Goal: Information Seeking & Learning: Learn about a topic

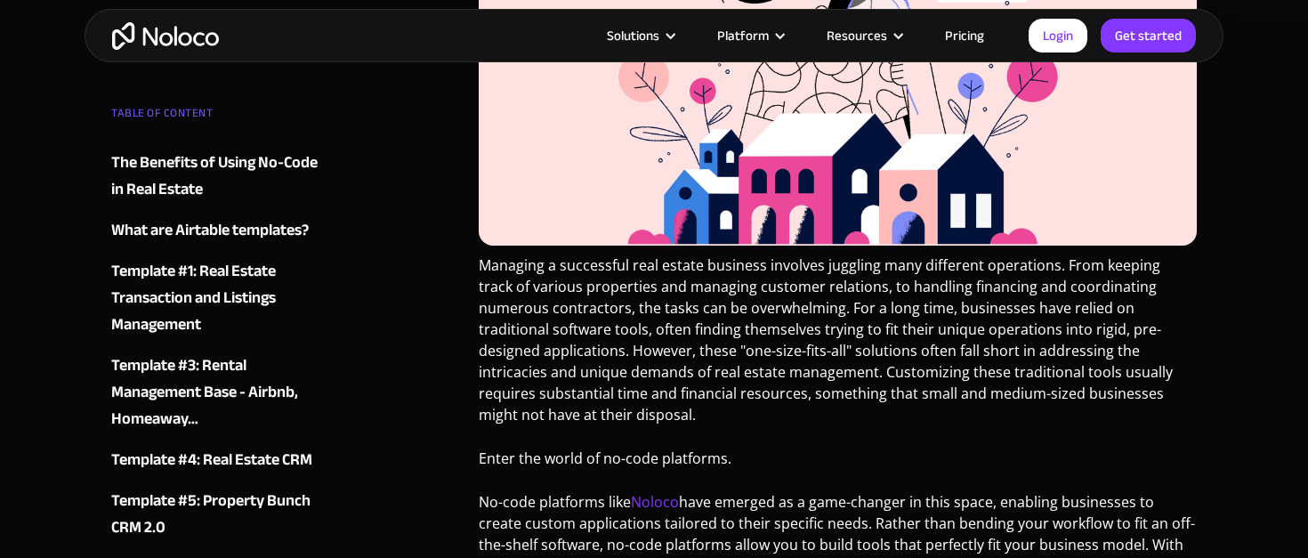
scroll to position [571, 0]
click at [246, 461] on div "Template #4: Real Estate CRM" at bounding box center [211, 460] width 201 height 27
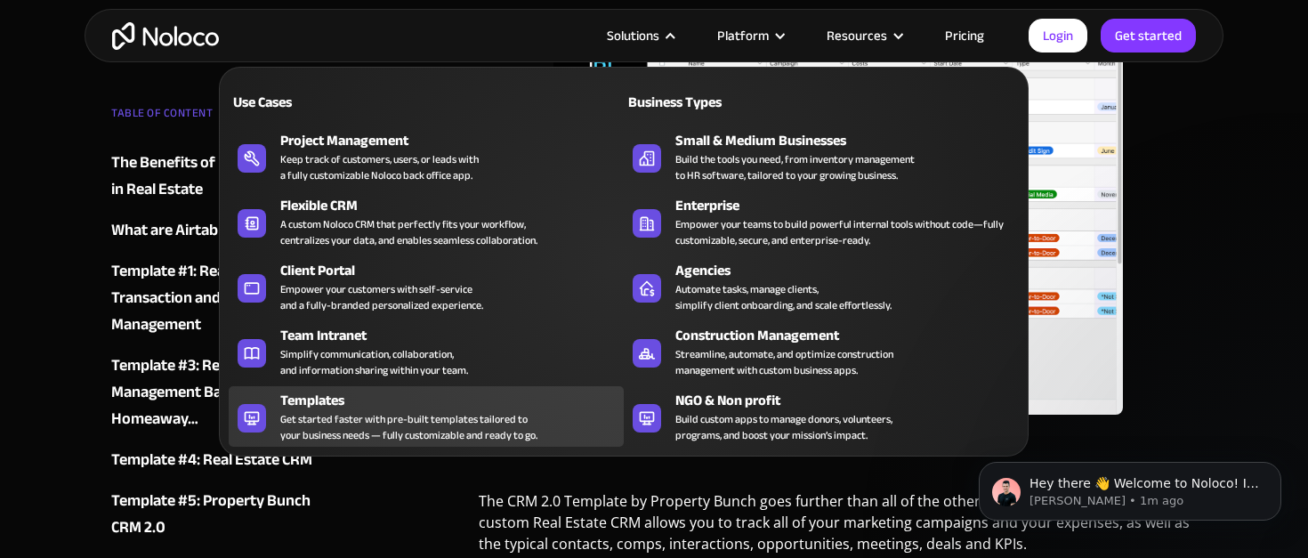
scroll to position [6489, 0]
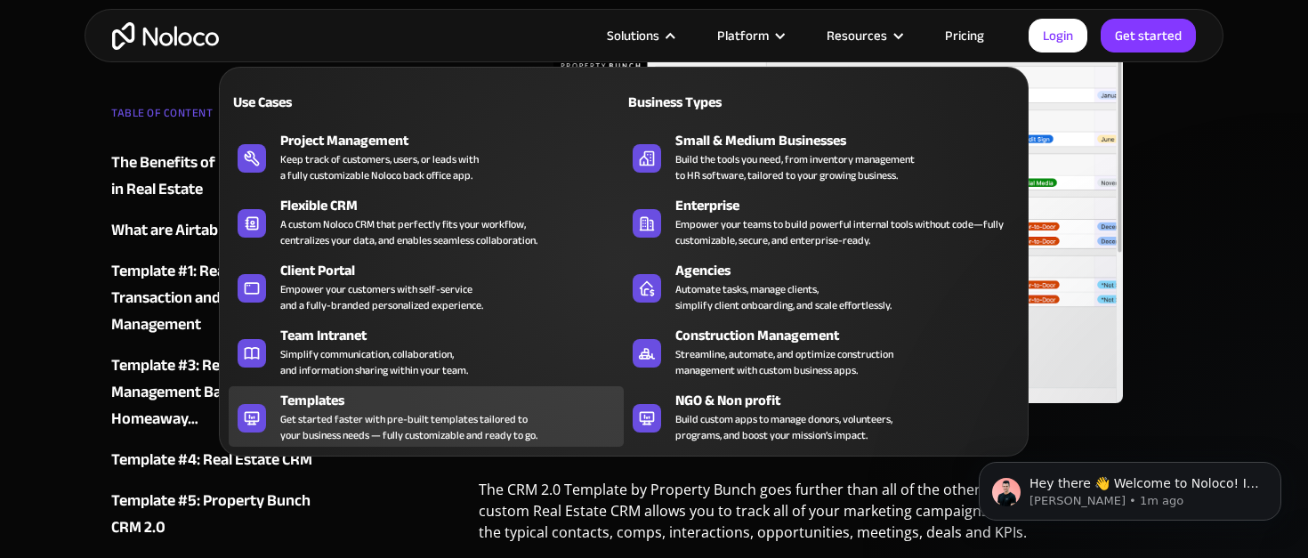
click at [430, 423] on div "Get started faster with pre-built templates tailored to your business needs — f…" at bounding box center [408, 427] width 257 height 32
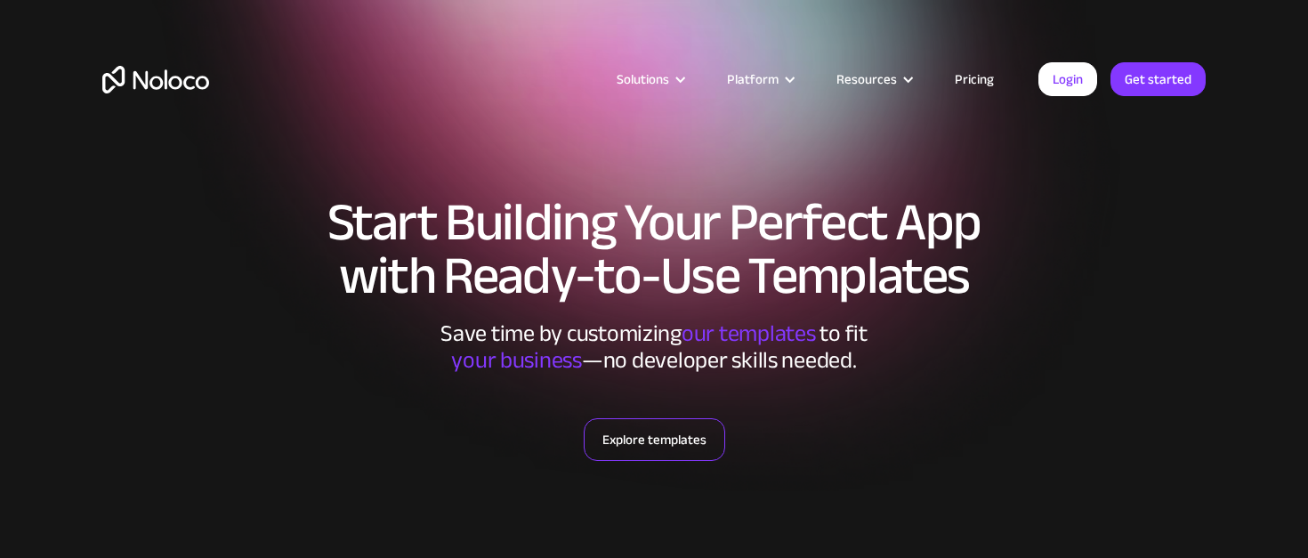
click at [665, 448] on link "Explore templates" at bounding box center [654, 439] width 141 height 43
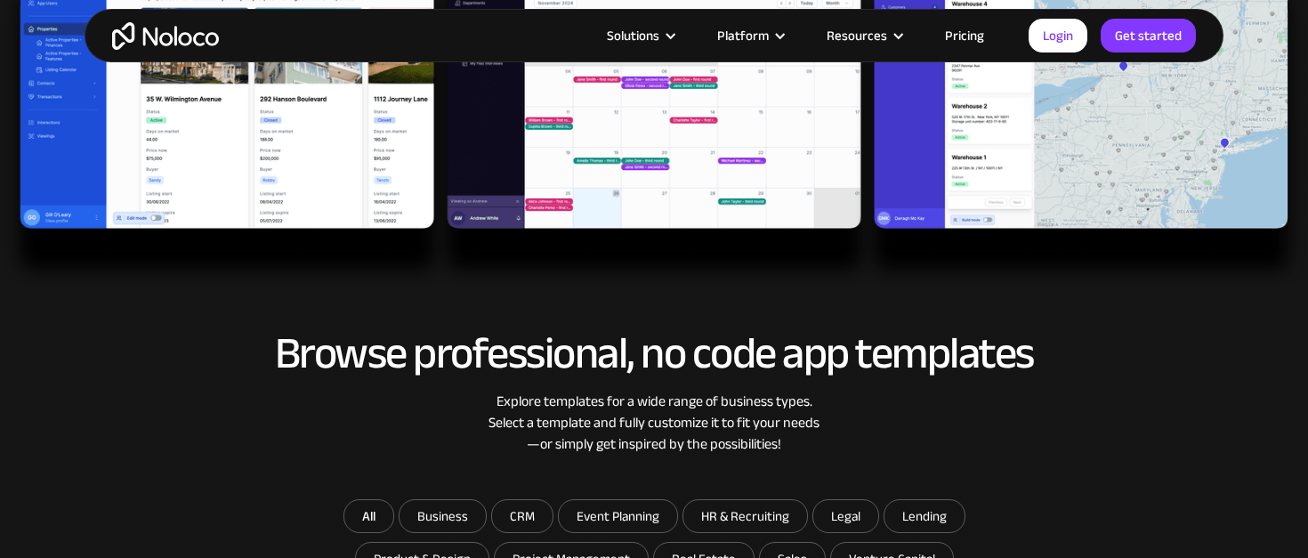
scroll to position [647, 0]
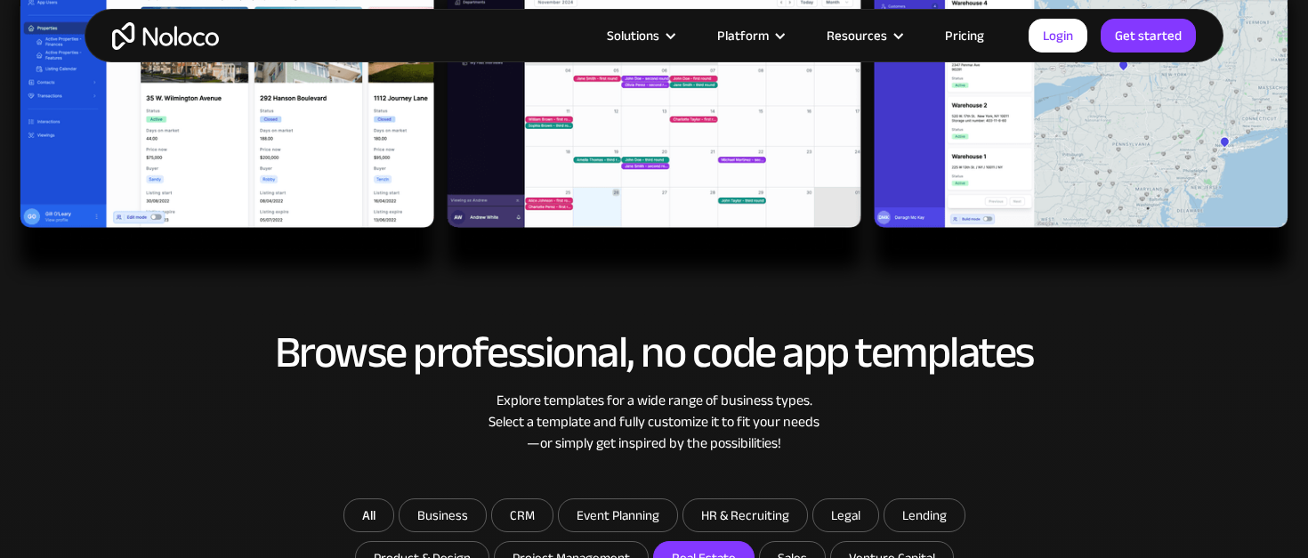
click at [707, 542] on input "Real Estate" at bounding box center [704, 558] width 100 height 32
checkbox input "true"
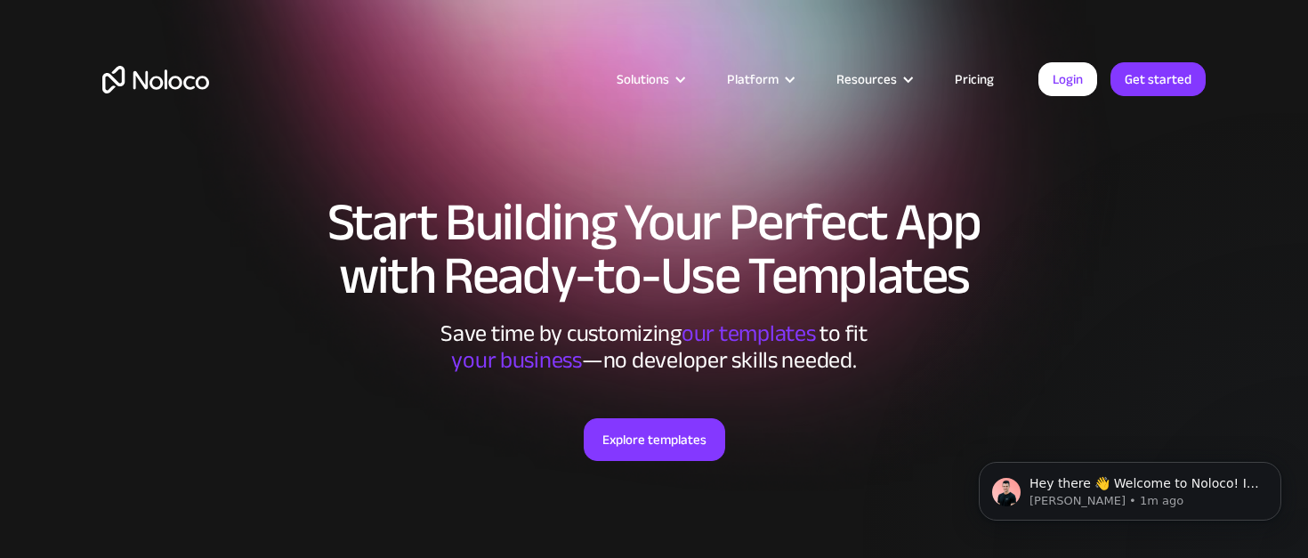
scroll to position [0, 0]
click at [974, 85] on link "Pricing" at bounding box center [974, 79] width 84 height 23
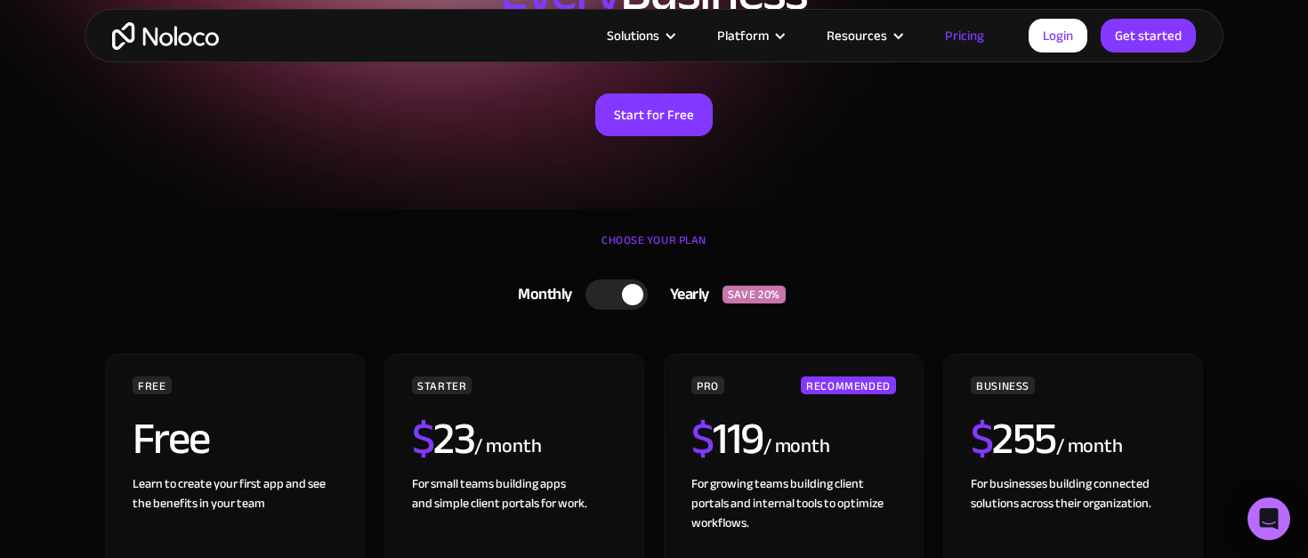
scroll to position [266, 0]
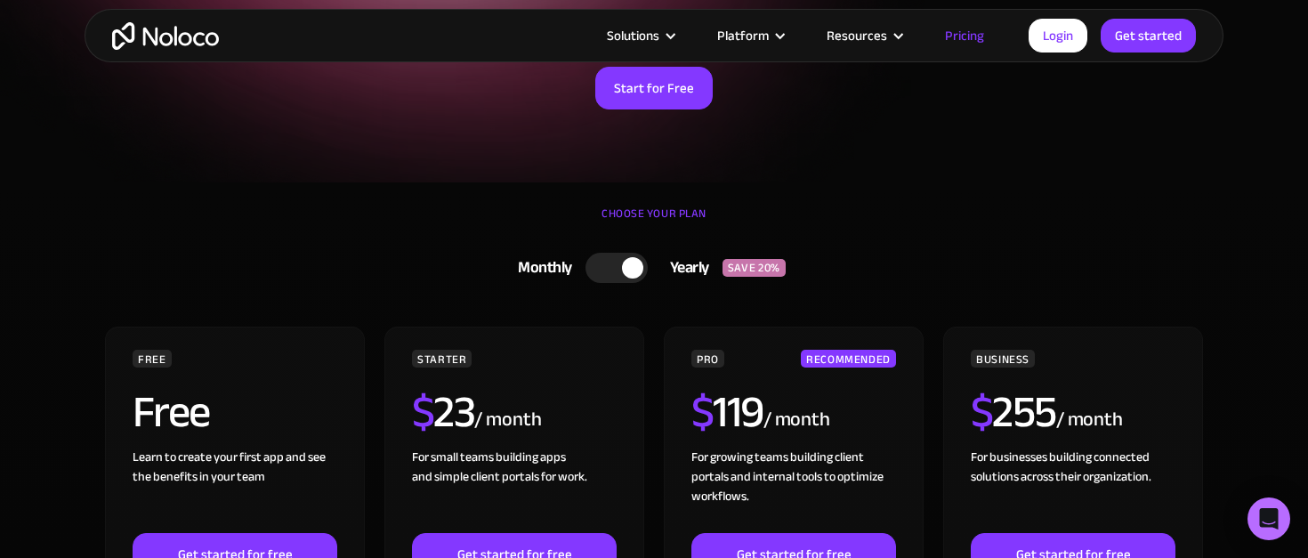
click at [600, 265] on div at bounding box center [616, 268] width 62 height 30
click at [625, 257] on div at bounding box center [623, 268] width 62 height 30
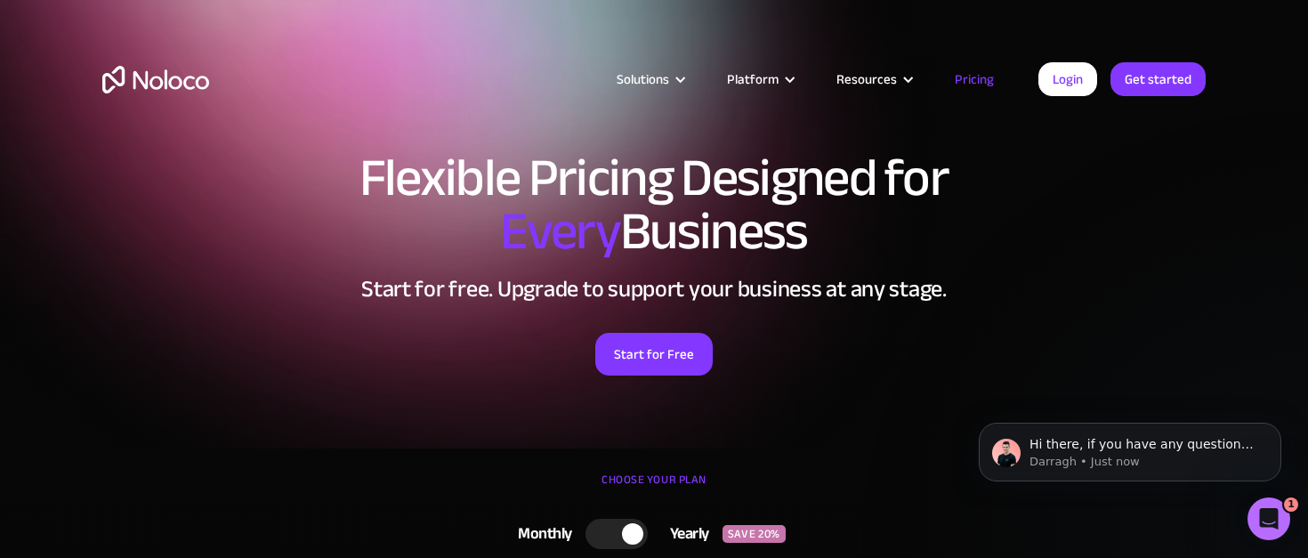
scroll to position [0, 0]
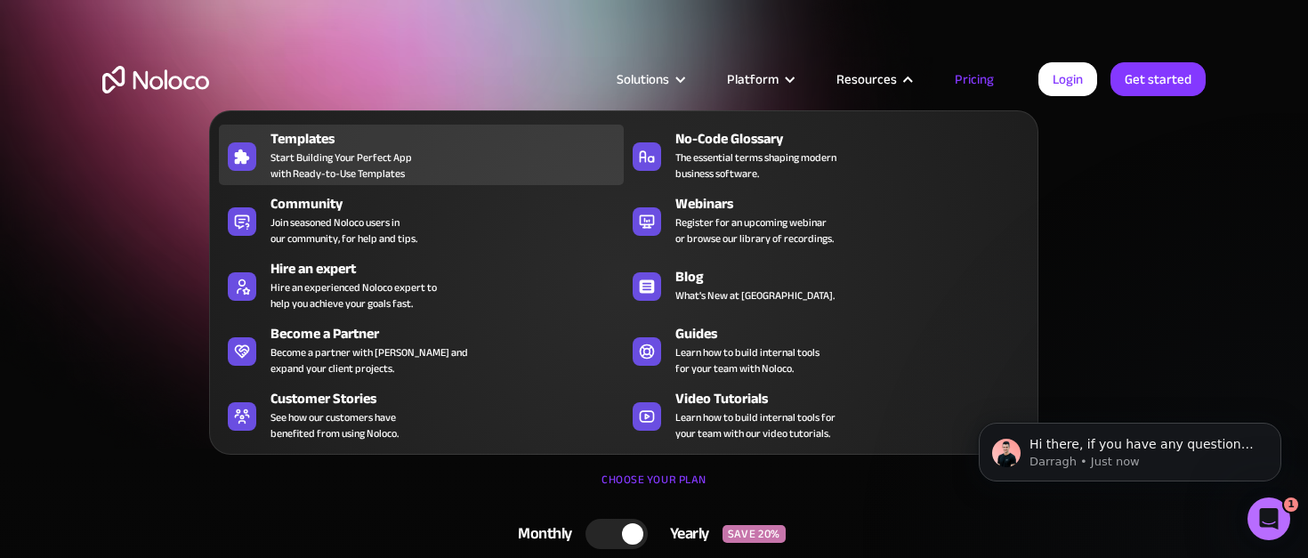
click at [344, 167] on span "Start Building Your Perfect App with Ready-to-Use Templates" at bounding box center [340, 165] width 141 height 32
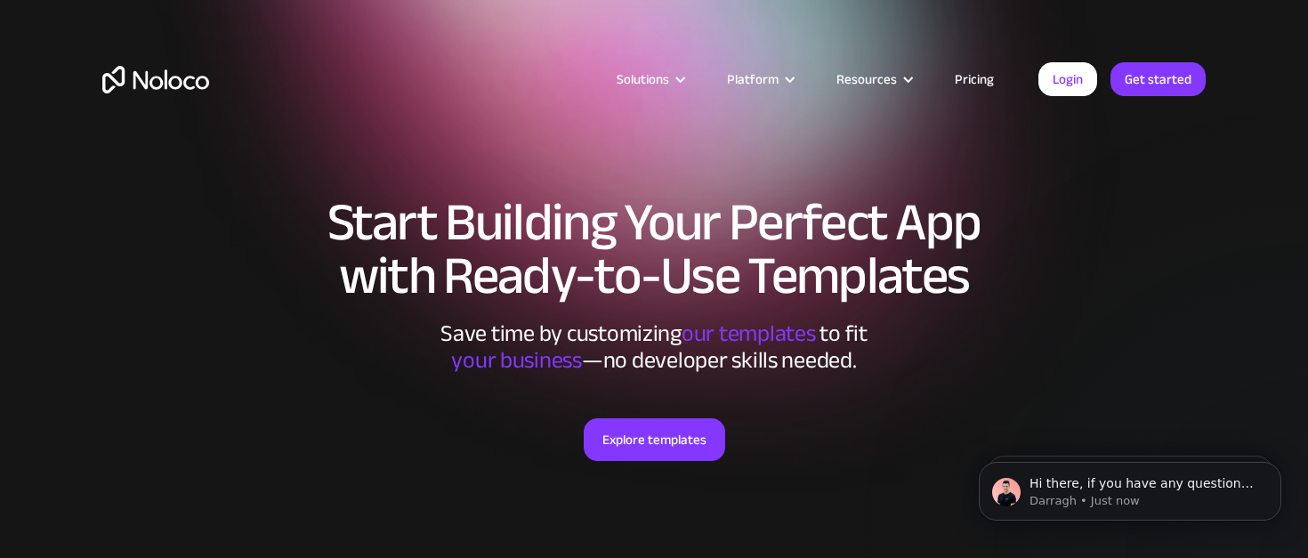
click at [706, 344] on div "Save time by customizing our templates to fit ‍ your business —no developer ski…" at bounding box center [654, 346] width 534 height 53
click at [1132, 234] on h1 "Start Building Your Perfect App with Ready-to-Use Templates" at bounding box center [653, 249] width 1103 height 107
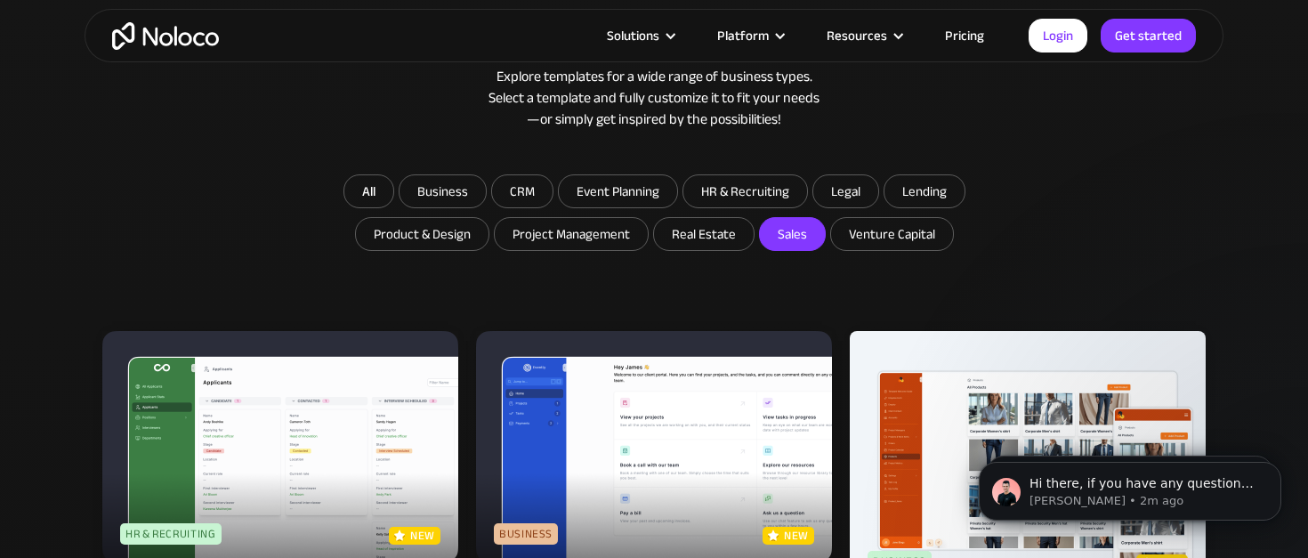
scroll to position [970, 0]
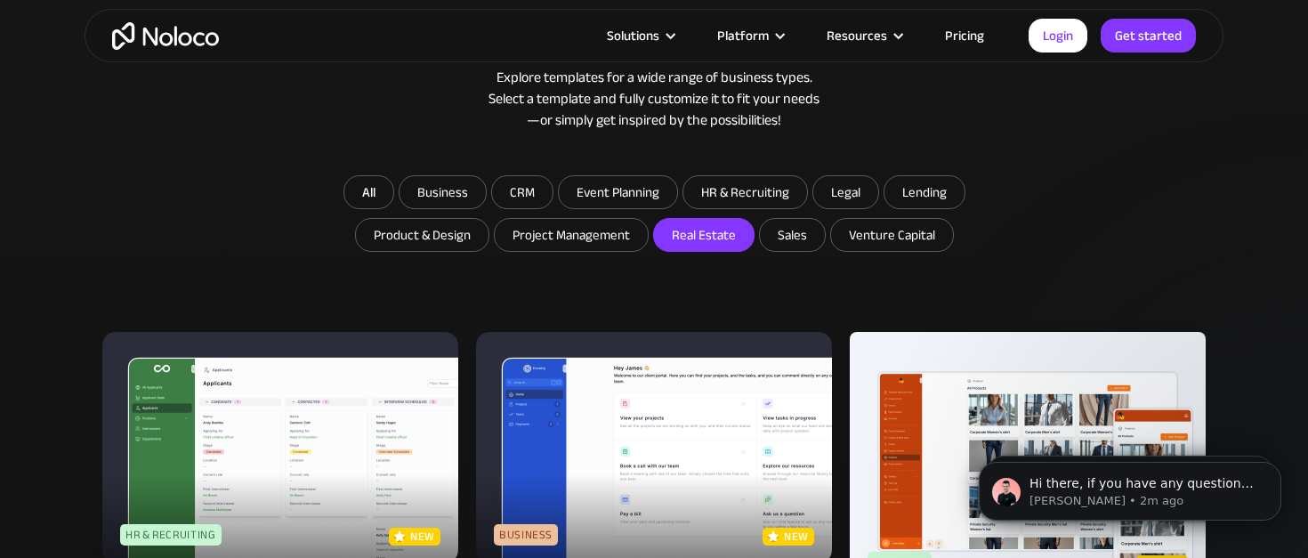
click at [682, 232] on input "Real Estate" at bounding box center [704, 235] width 100 height 32
checkbox input "true"
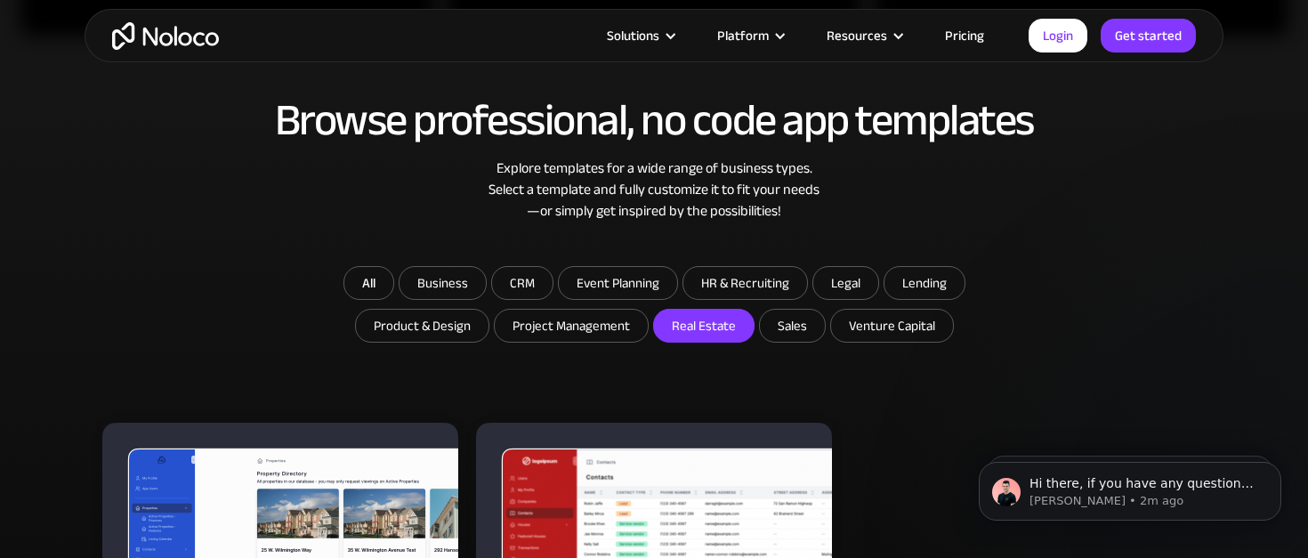
scroll to position [880, 0]
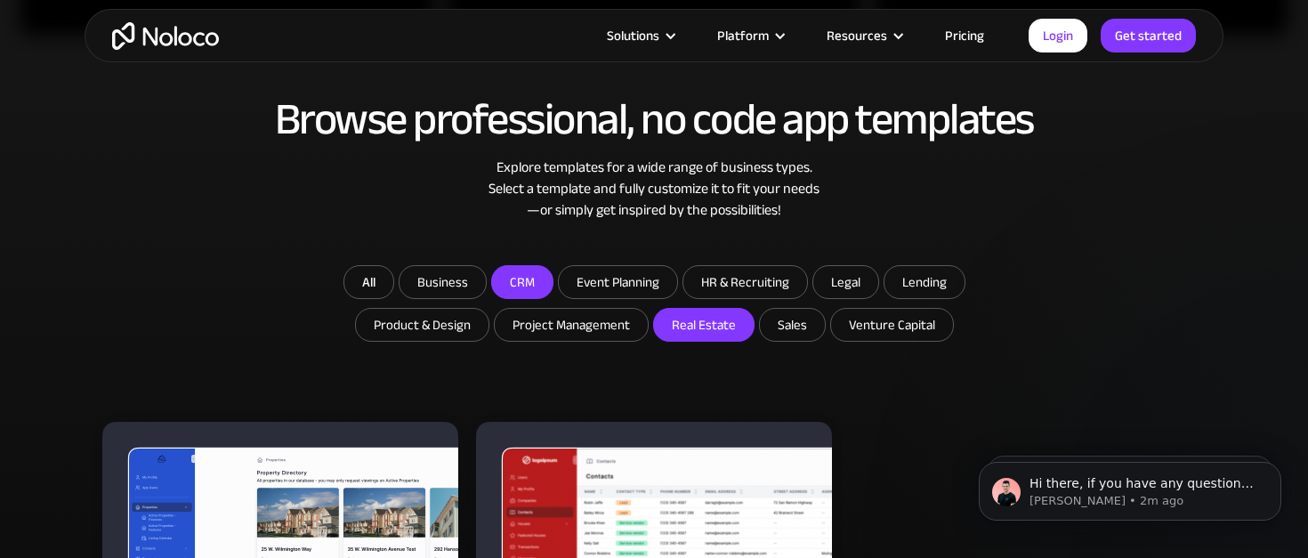
click at [486, 290] on input "CRM" at bounding box center [442, 282] width 86 height 32
checkbox input "true"
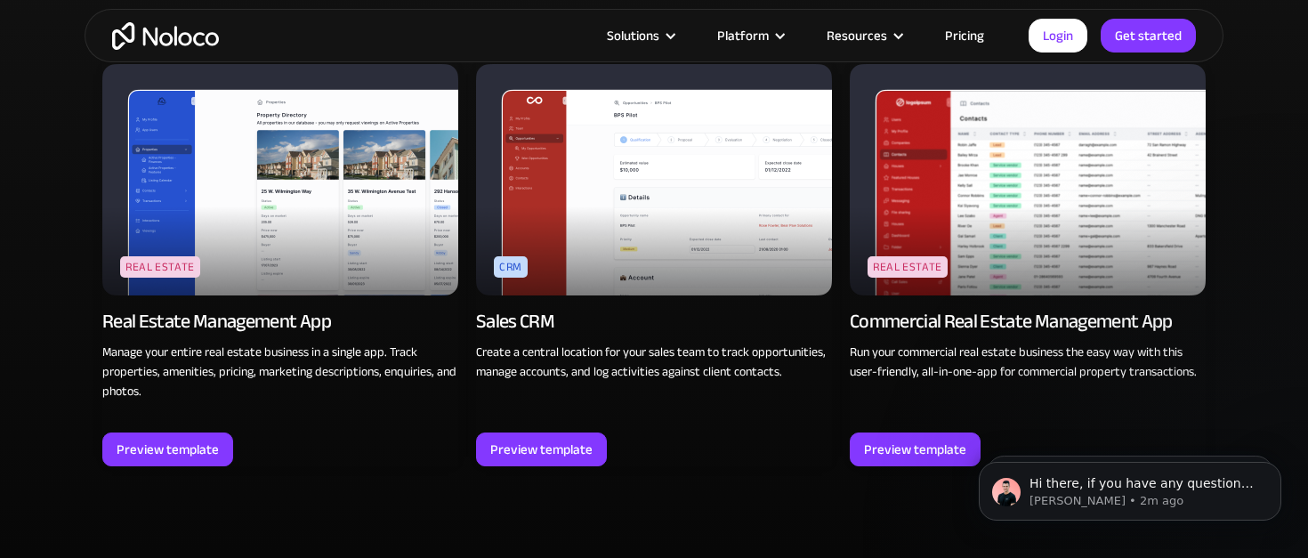
scroll to position [1234, 0]
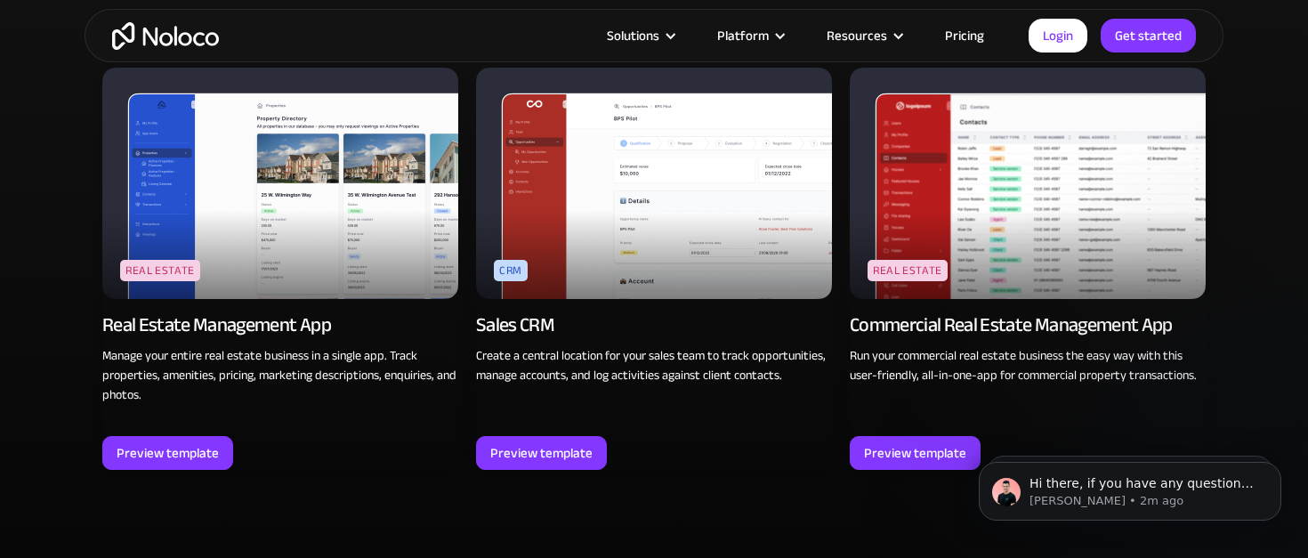
click at [544, 194] on img at bounding box center [654, 183] width 356 height 231
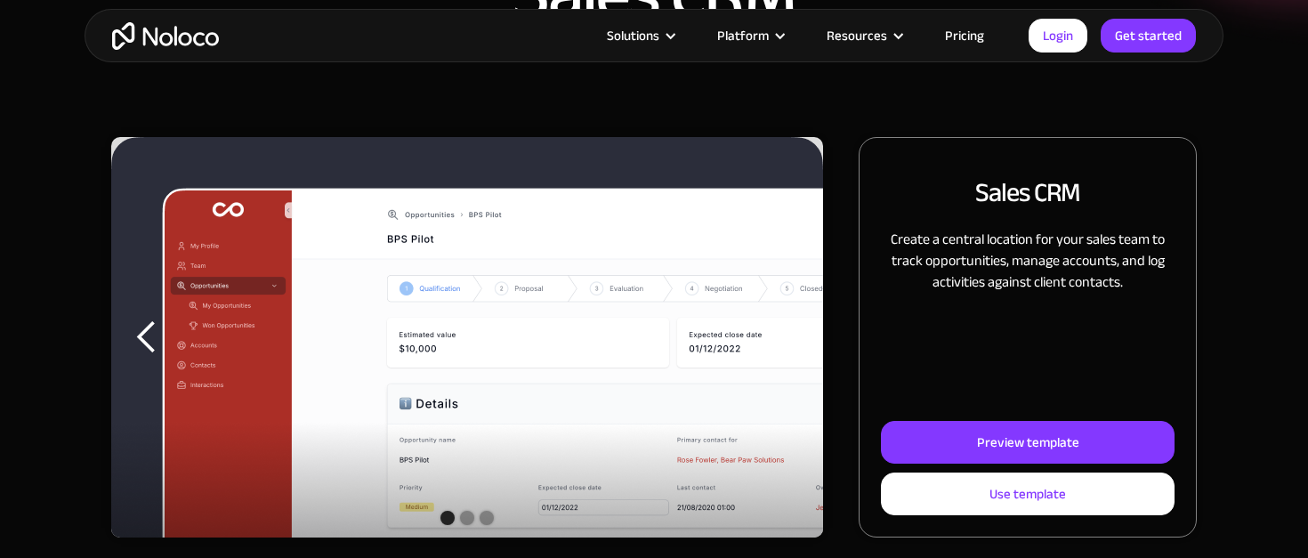
scroll to position [166, 0]
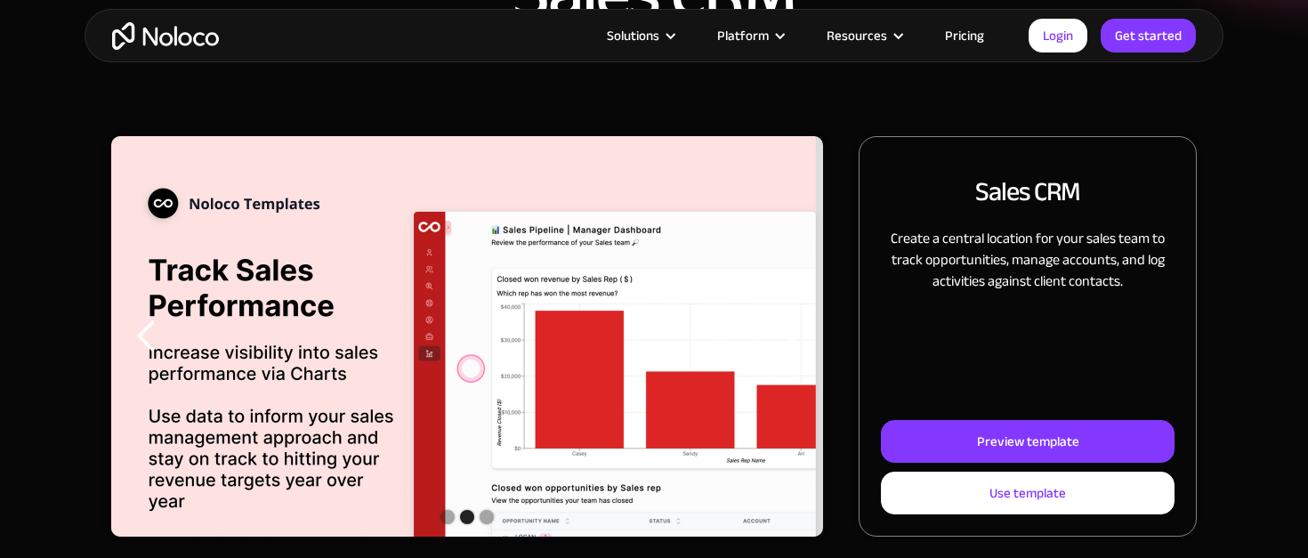
click at [781, 340] on div "next slide" at bounding box center [788, 337] width 36 height 36
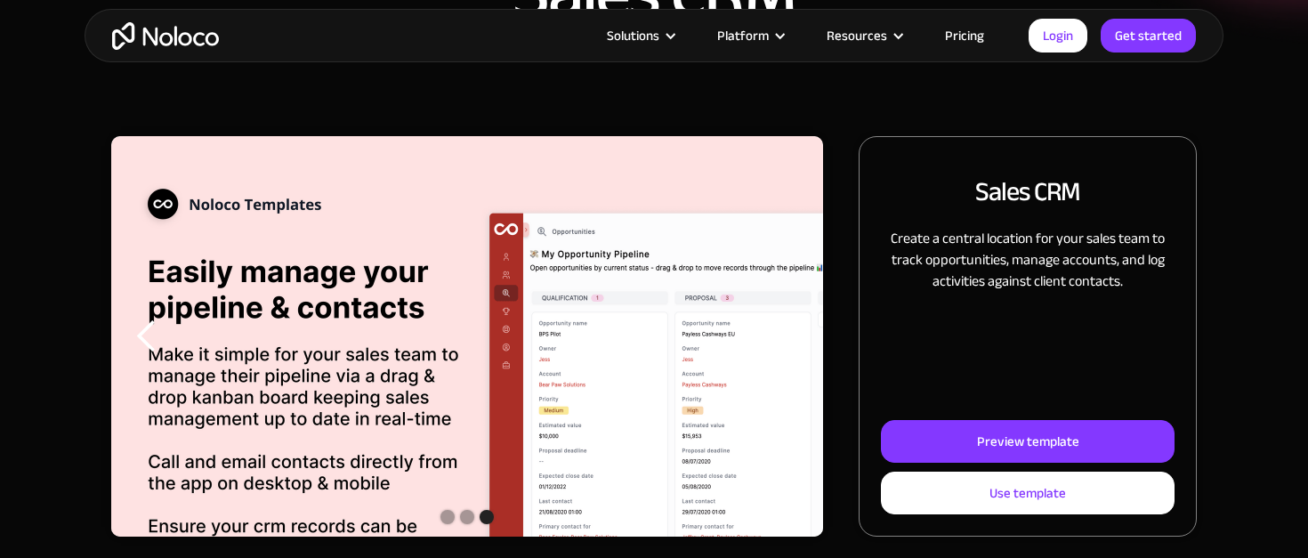
click at [781, 341] on div "next slide" at bounding box center [788, 337] width 36 height 36
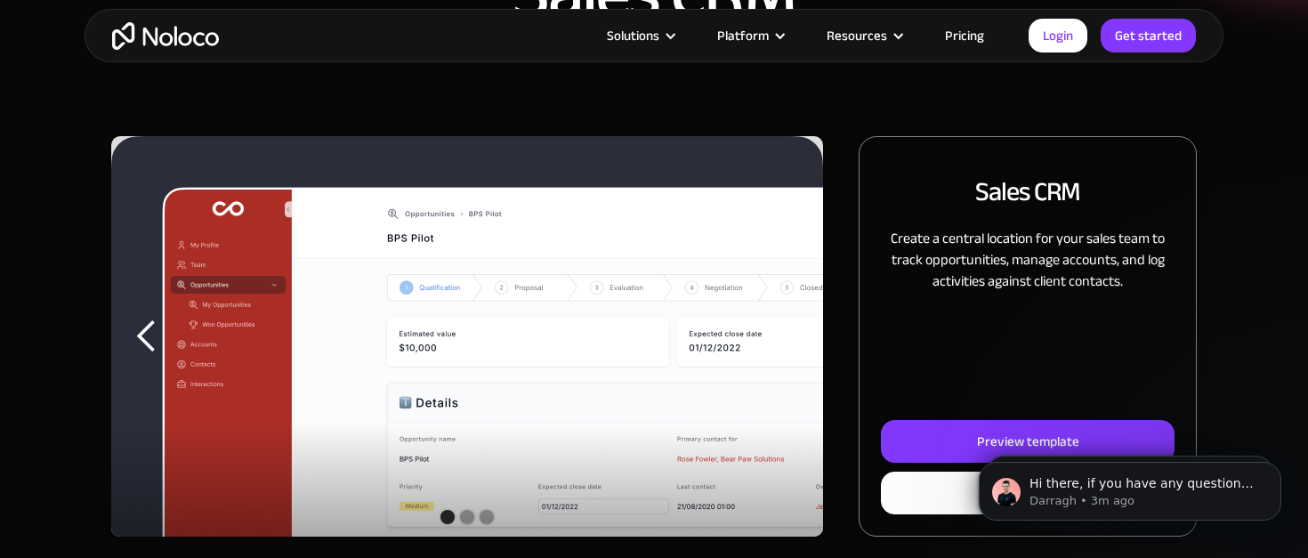
scroll to position [0, 0]
click at [158, 44] on img "home" at bounding box center [165, 36] width 107 height 28
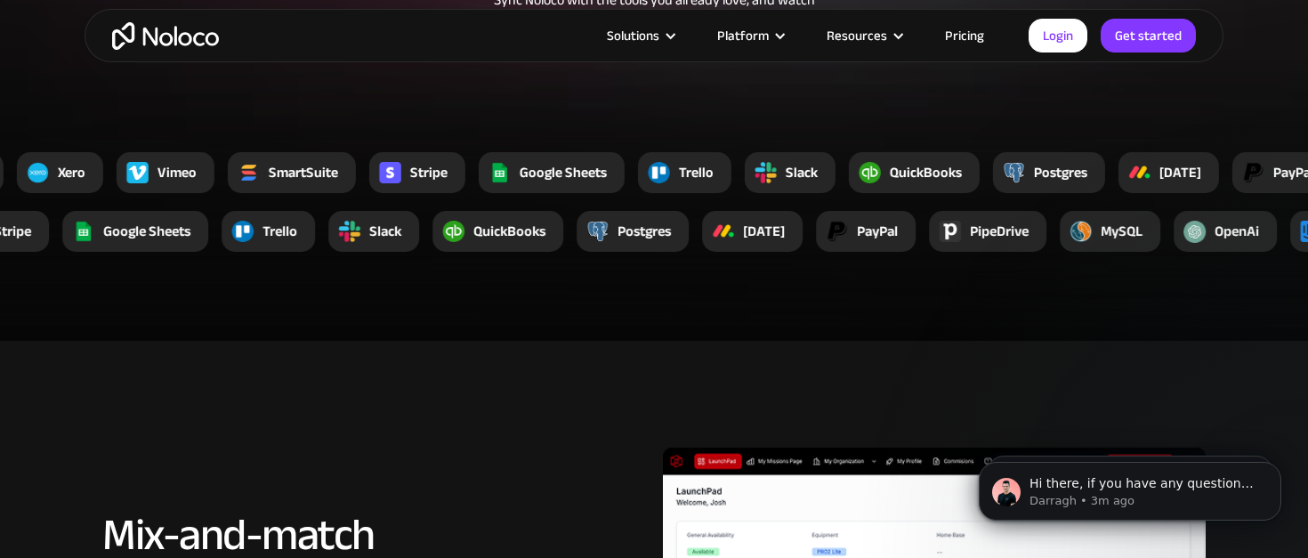
scroll to position [2728, 0]
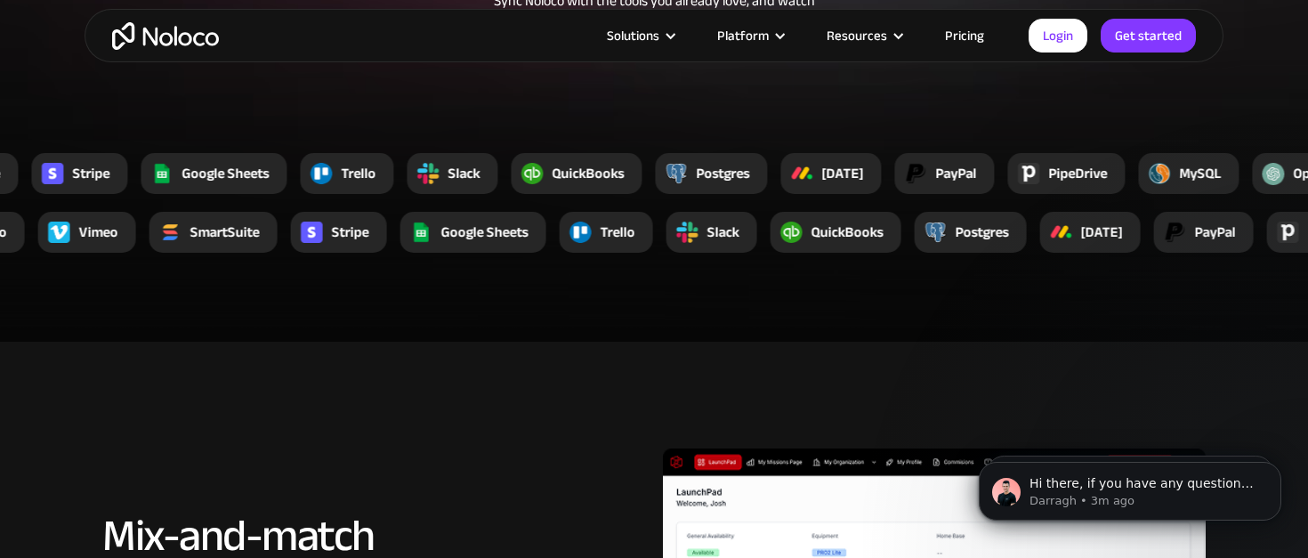
click at [839, 193] on div "[DATE]" at bounding box center [830, 173] width 101 height 41
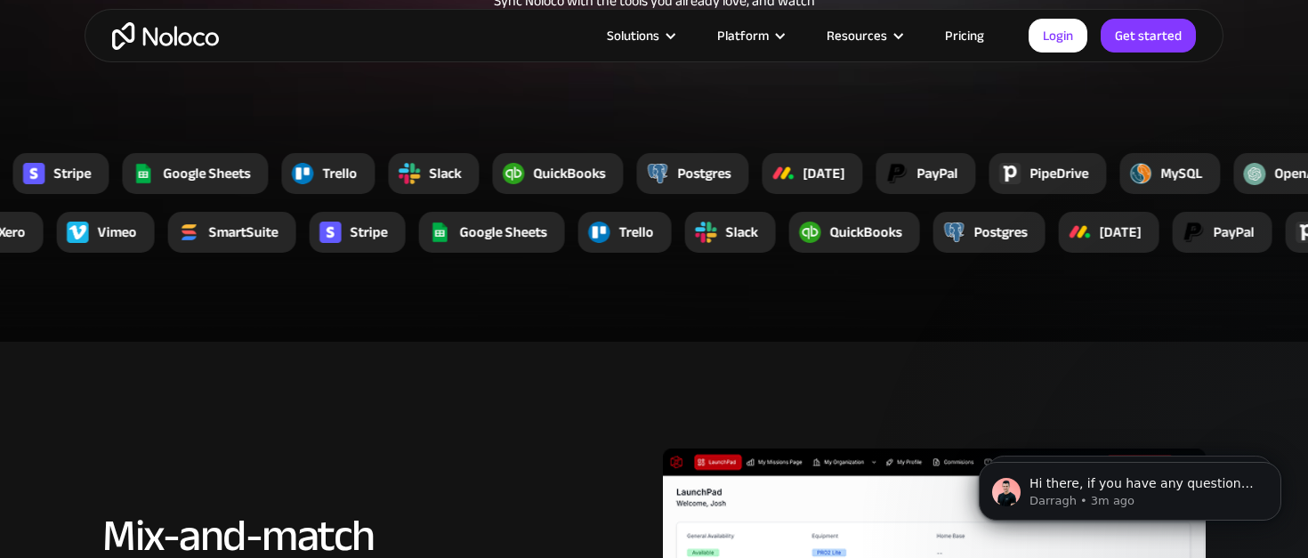
click at [819, 190] on div "[DATE]" at bounding box center [812, 173] width 101 height 41
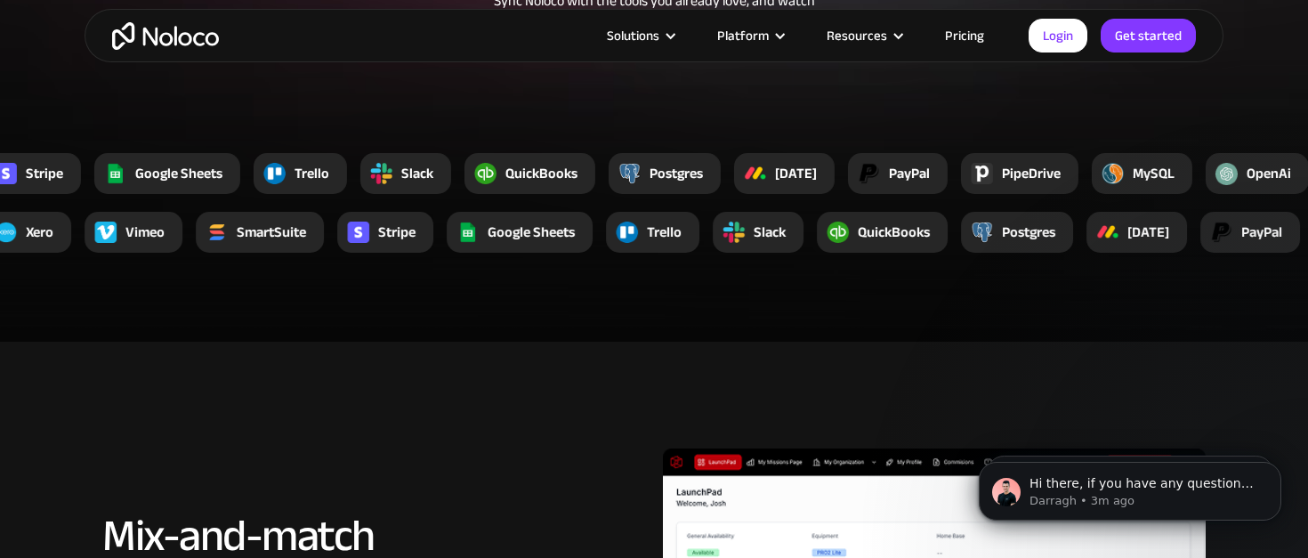
click at [808, 170] on div "[DATE]" at bounding box center [796, 173] width 42 height 21
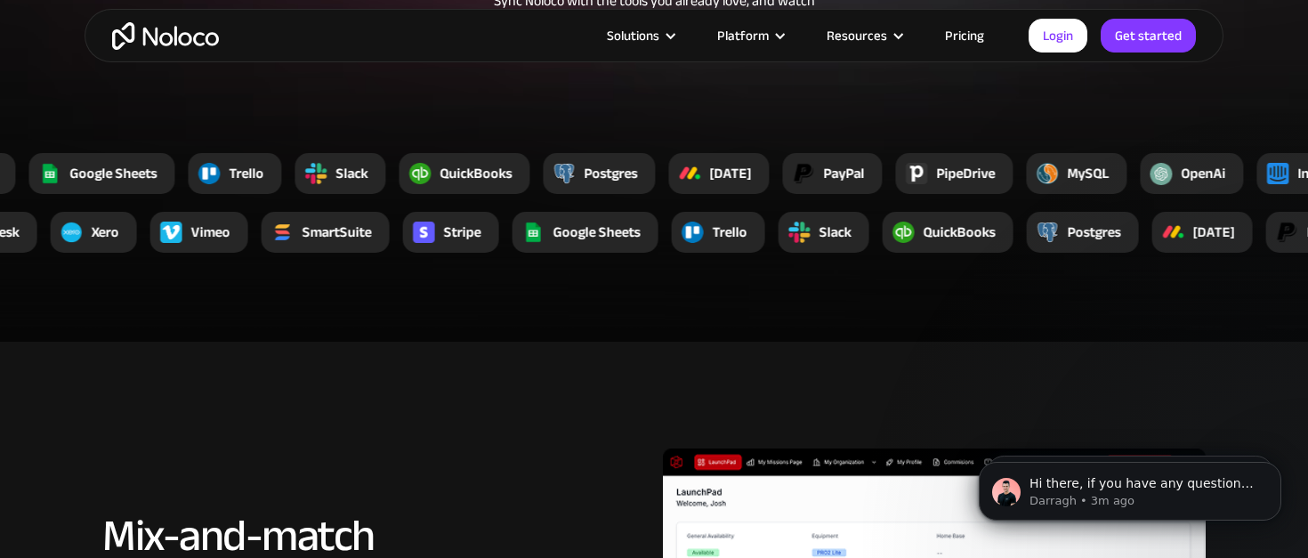
click at [738, 179] on div "[DATE]" at bounding box center [730, 173] width 42 height 21
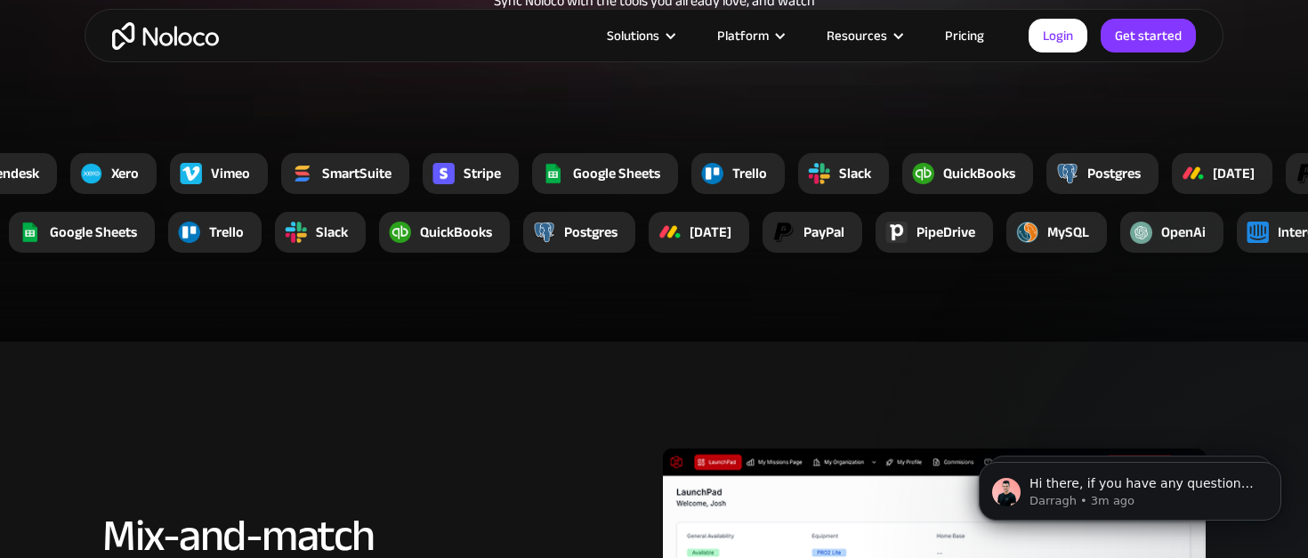
click at [1208, 172] on div at bounding box center [1192, 173] width 41 height 41
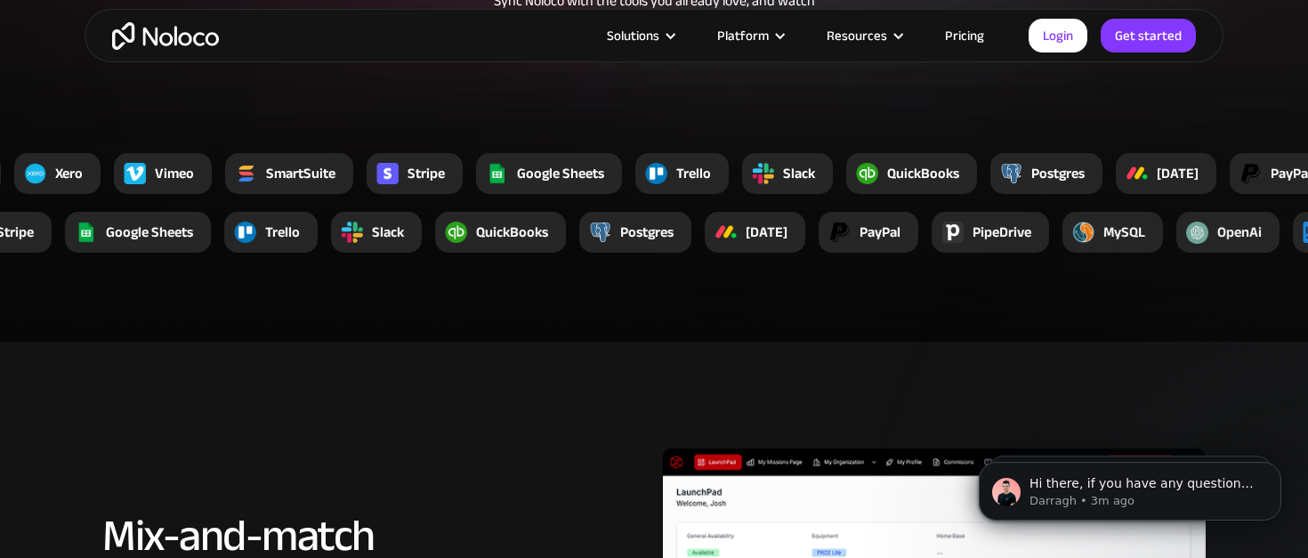
click at [1090, 235] on img at bounding box center [1083, 233] width 22 height 22
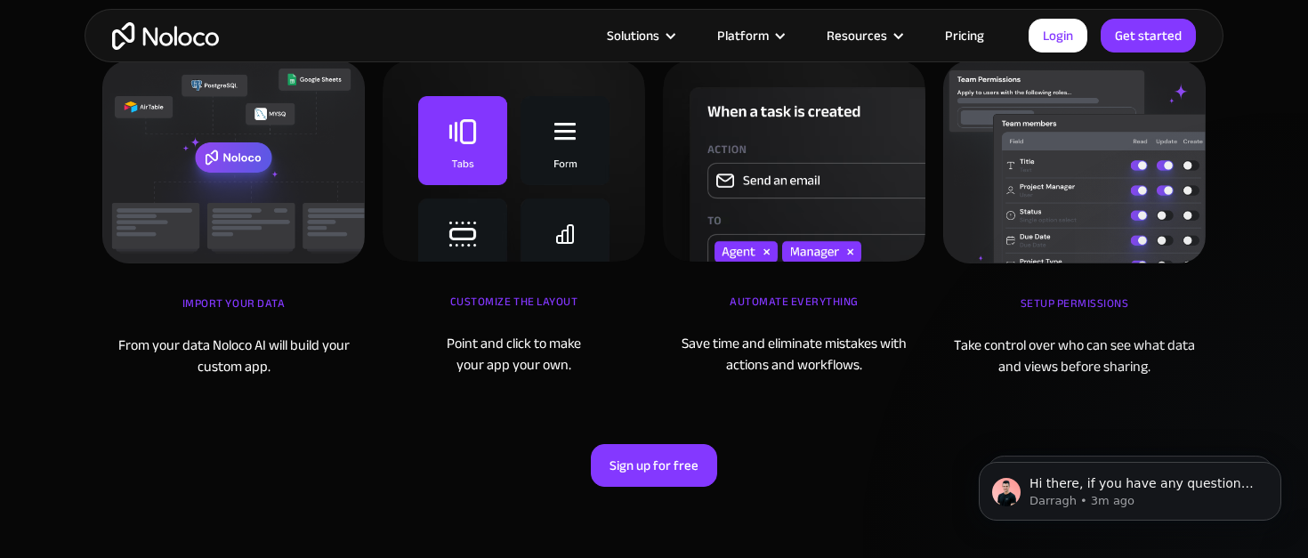
scroll to position [5183, 0]
